Goal: Navigation & Orientation: Find specific page/section

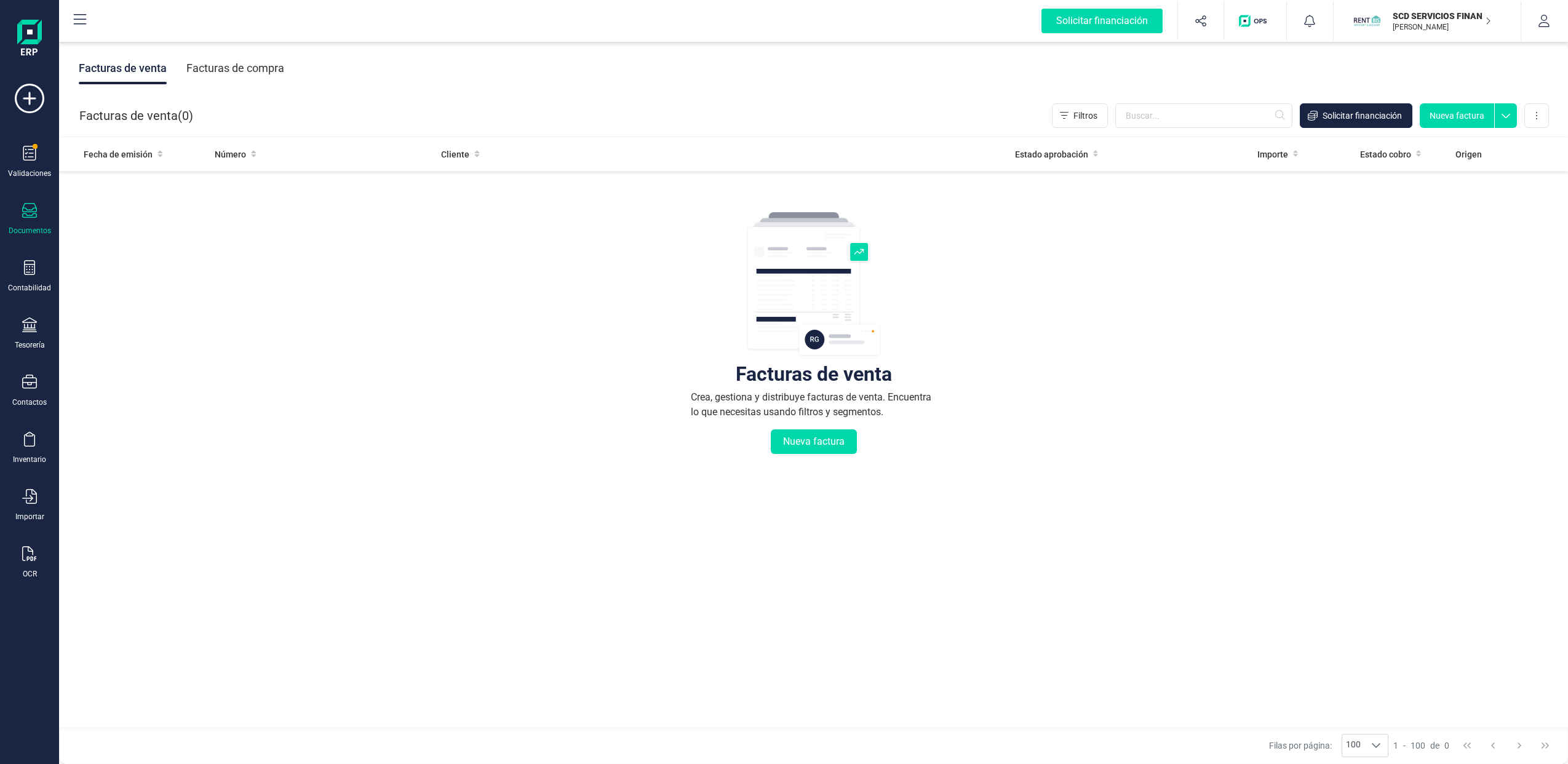
click at [30, 329] on icon at bounding box center [30, 325] width 15 height 15
click at [153, 199] on div "Cuentas bancarias" at bounding box center [153, 210] width 162 height 24
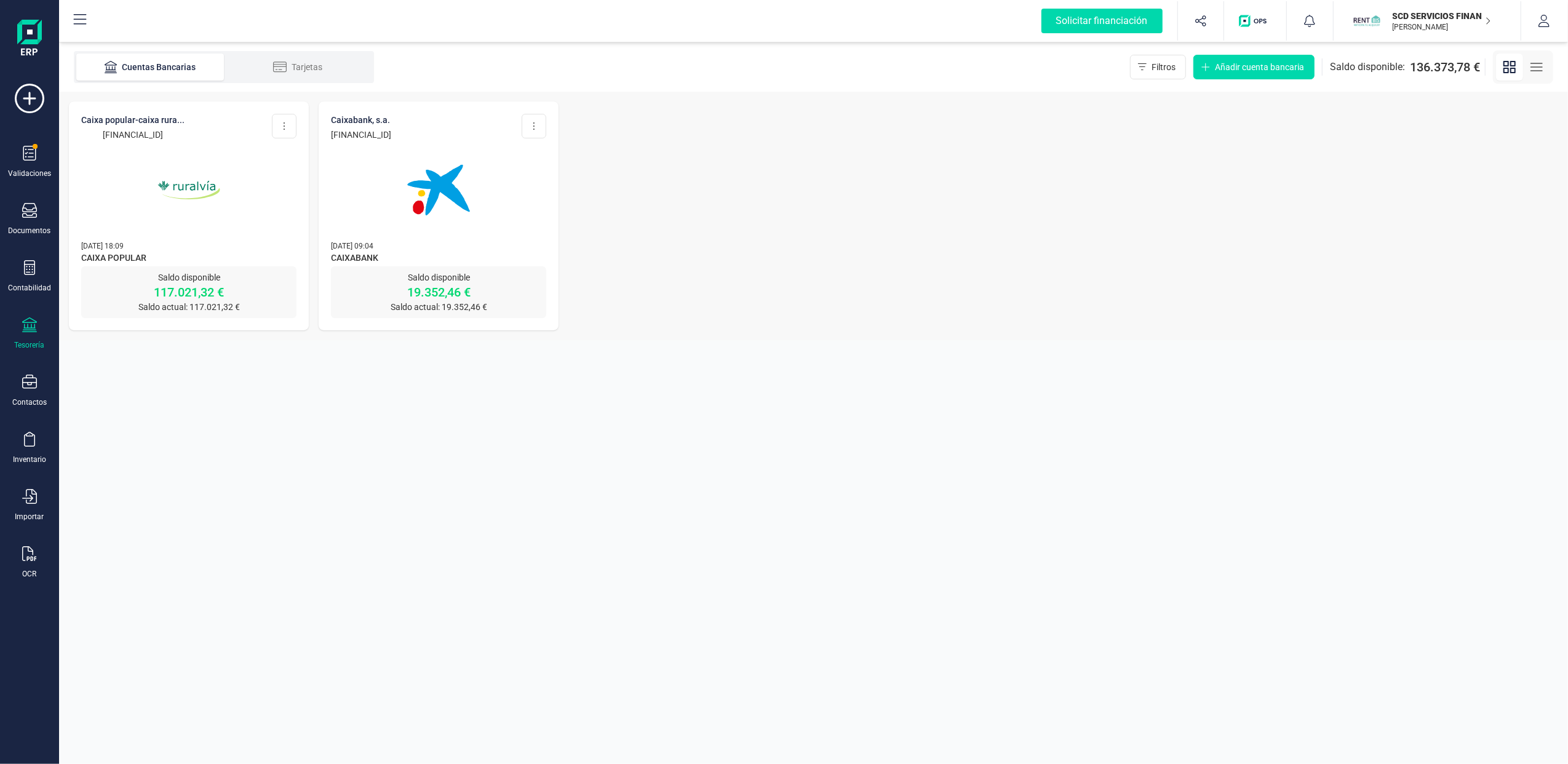
click at [433, 240] on img at bounding box center [438, 190] width 103 height 103
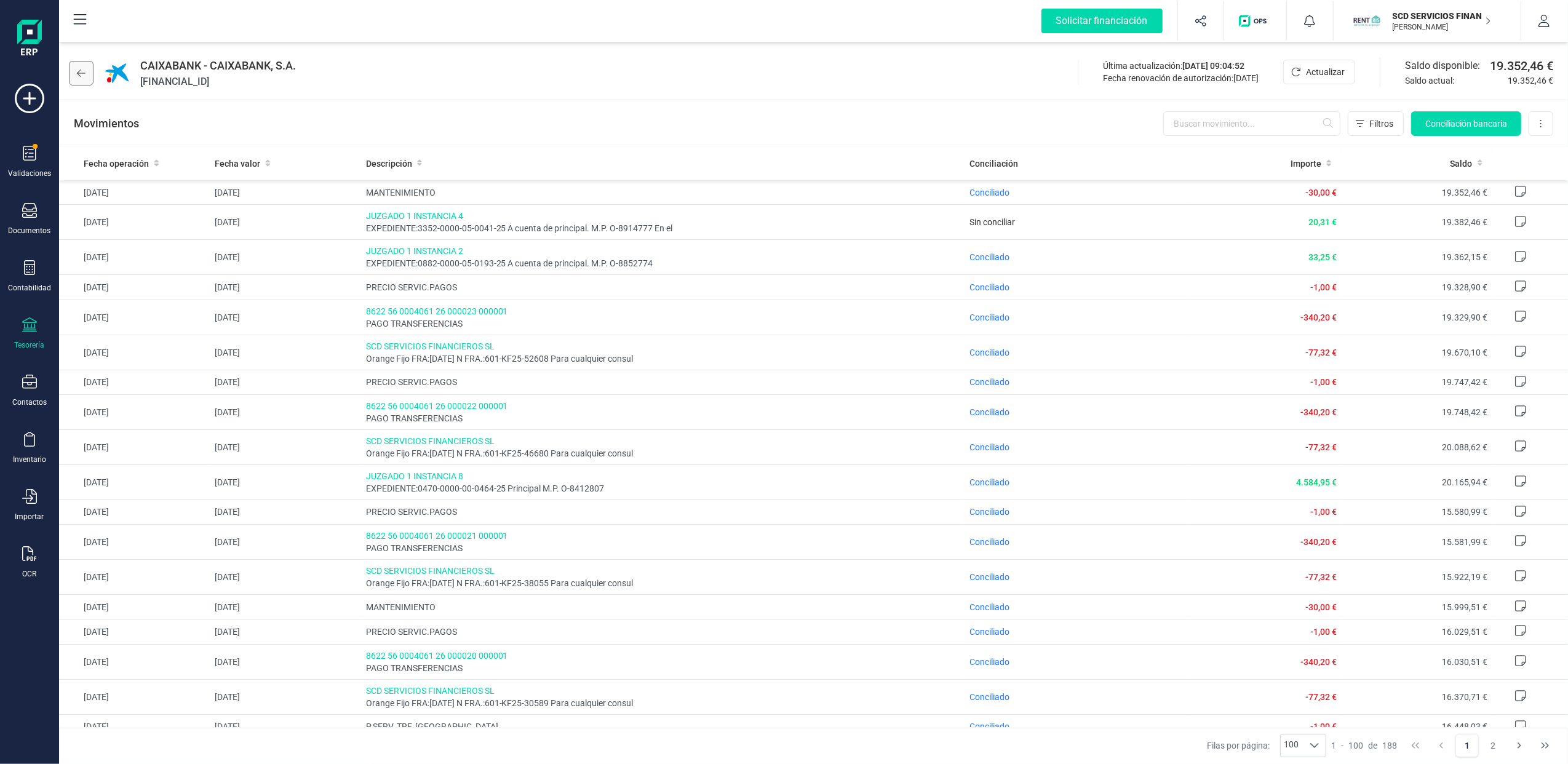
click at [82, 76] on icon at bounding box center [81, 73] width 9 height 10
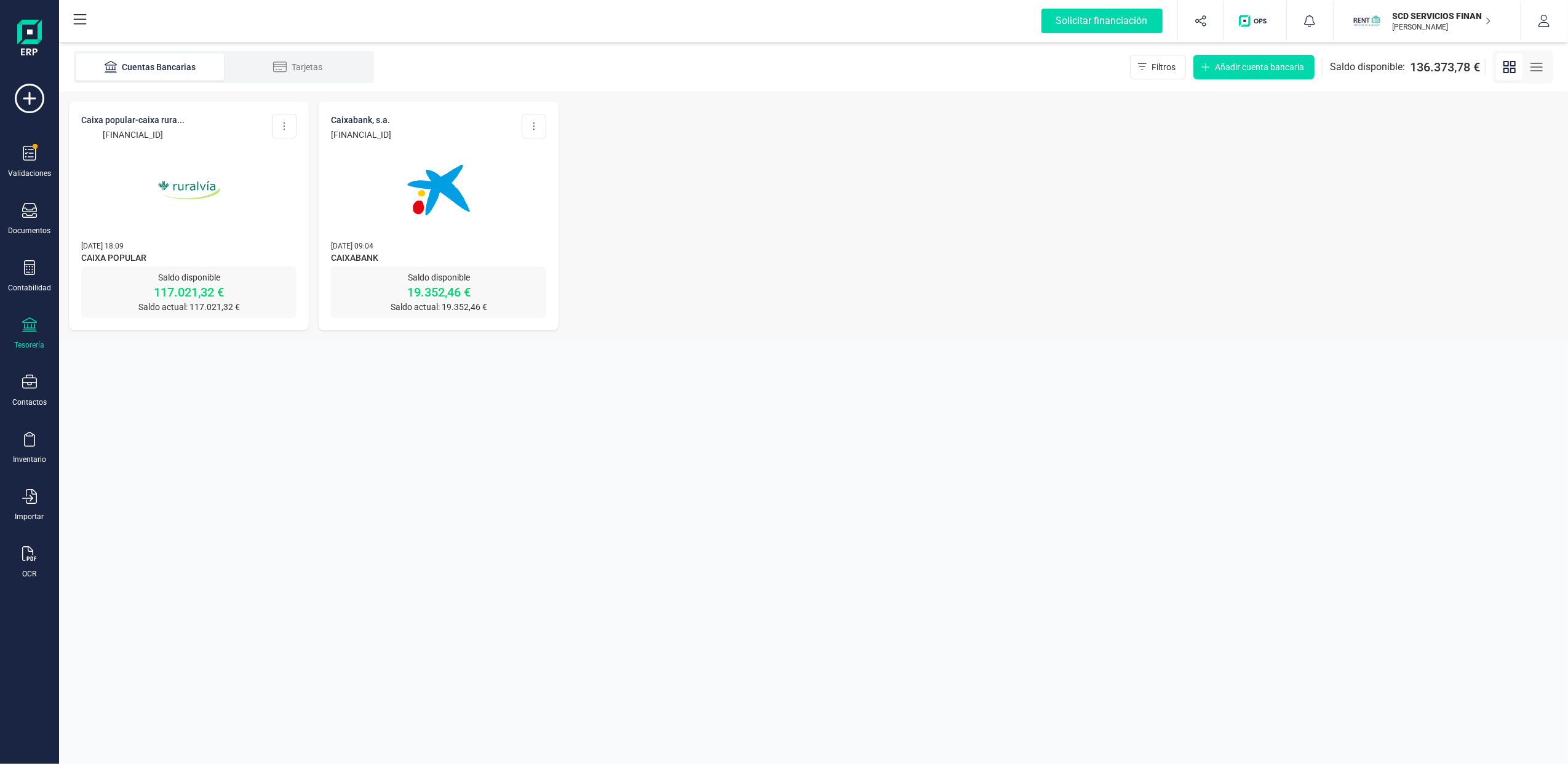
click at [201, 195] on img at bounding box center [189, 190] width 103 height 103
